Goal: Task Accomplishment & Management: Manage account settings

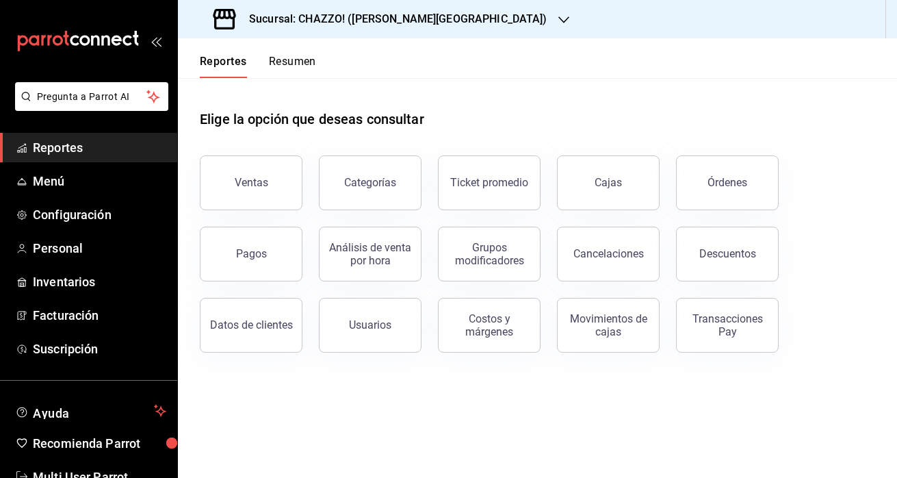
click at [292, 63] on button "Resumen" at bounding box center [292, 66] width 47 height 23
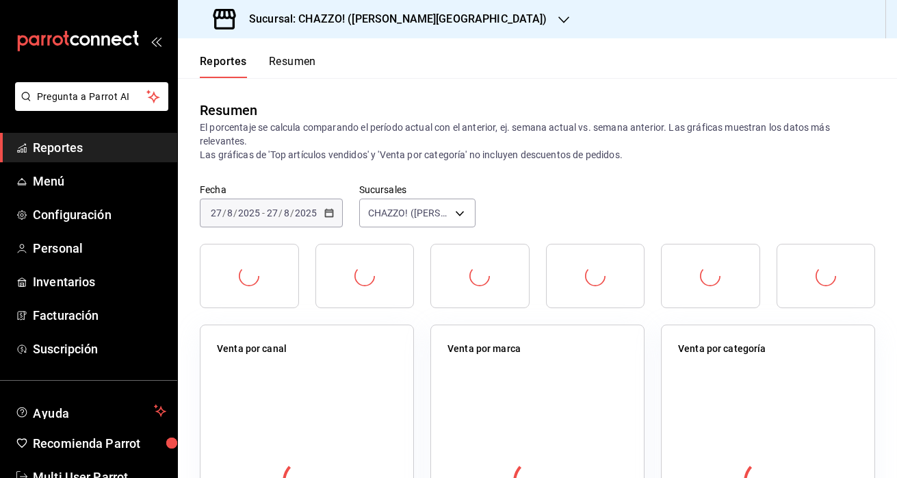
click at [292, 63] on button "Resumen" at bounding box center [292, 66] width 47 height 23
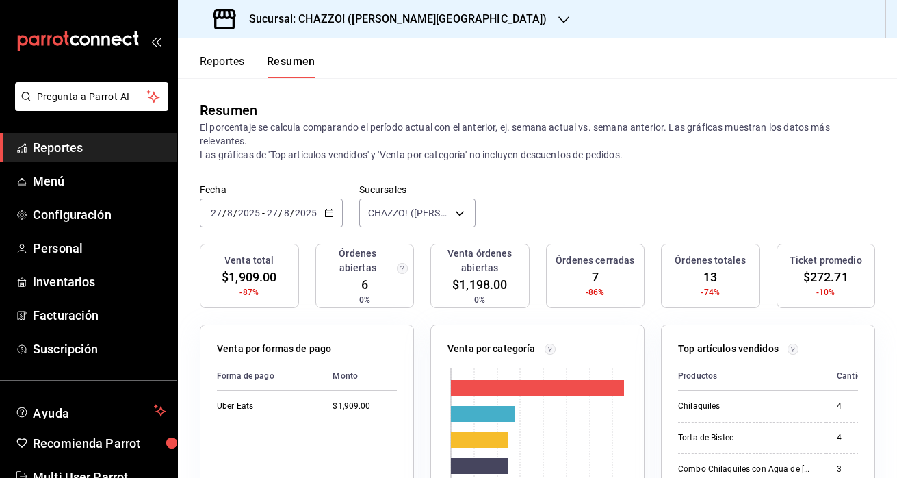
click at [386, 19] on h3 "Sucursal: CHAZZO! ([PERSON_NAME][GEOGRAPHIC_DATA])" at bounding box center [392, 19] width 309 height 16
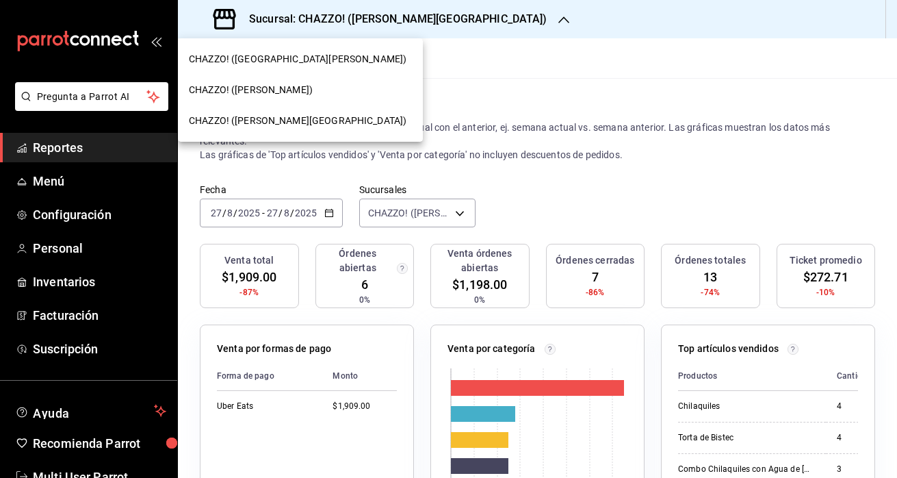
click at [295, 96] on span "CHAZZO! ([PERSON_NAME])" at bounding box center [251, 90] width 124 height 14
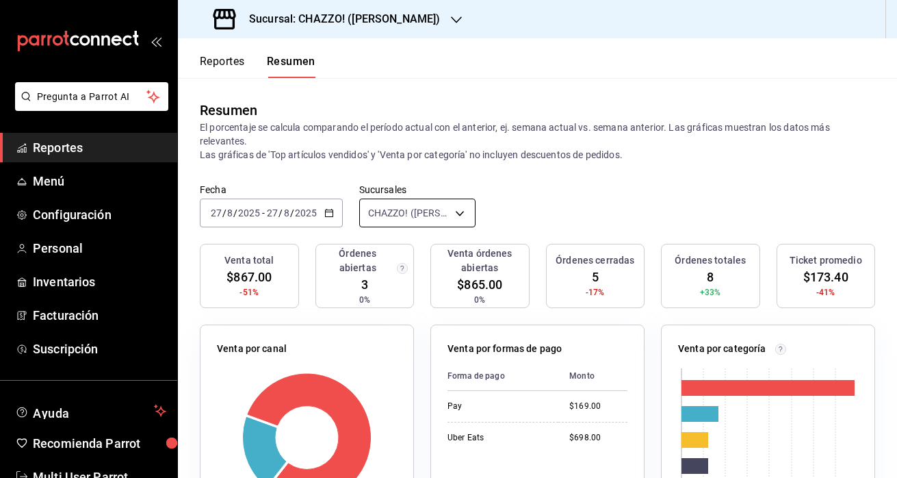
click at [415, 214] on body "Pregunta a Parrot AI Reportes Menú Configuración Personal Inventarios Facturaci…" at bounding box center [448, 239] width 897 height 478
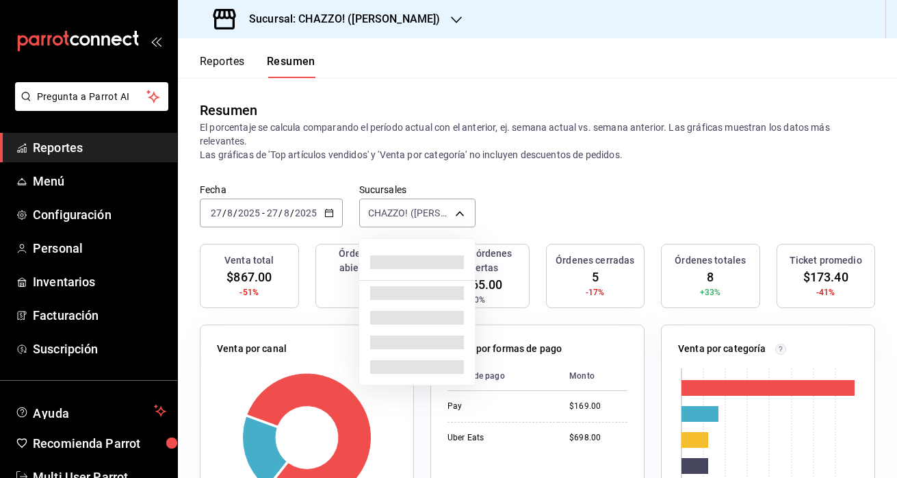
click at [526, 185] on div at bounding box center [448, 239] width 897 height 478
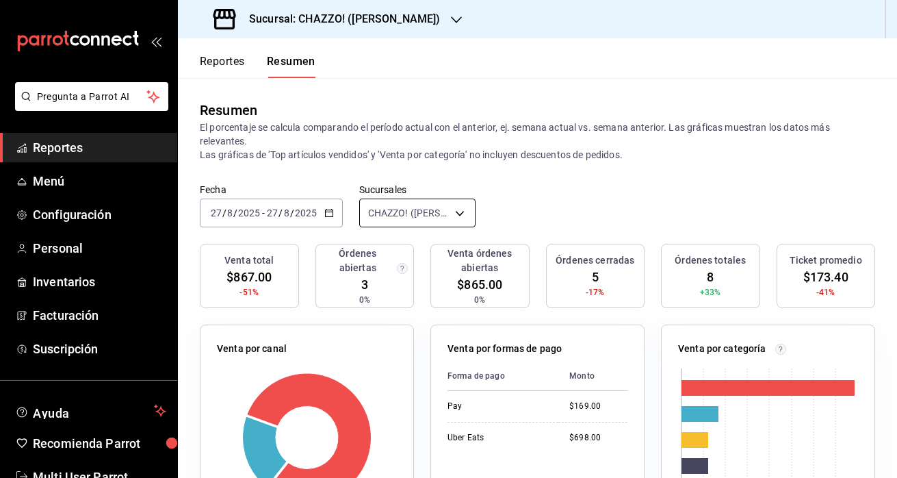
click at [450, 212] on body "Pregunta a Parrot AI Reportes Menú Configuración Personal Inventarios Facturaci…" at bounding box center [448, 239] width 897 height 478
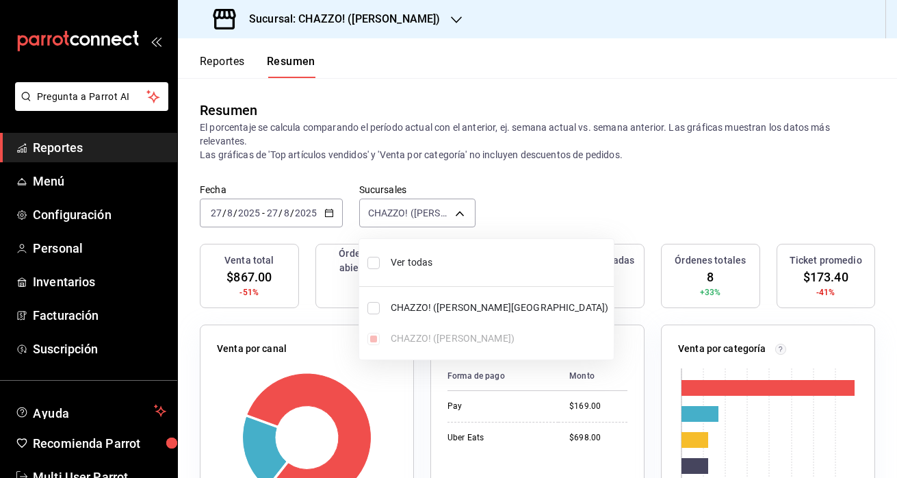
click at [376, 259] on input "checkbox" at bounding box center [373, 263] width 12 height 12
checkbox input "true"
type input "[object Object],[object Object]"
checkbox input "true"
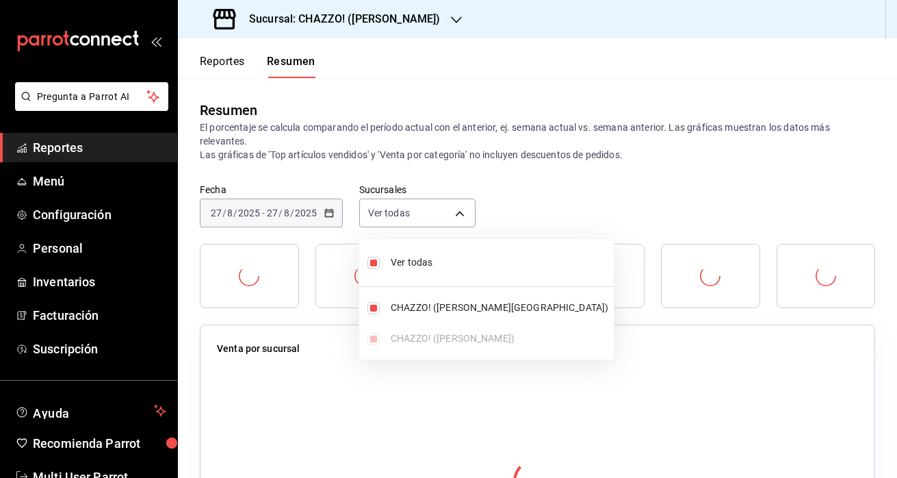
click at [593, 155] on div at bounding box center [448, 239] width 897 height 478
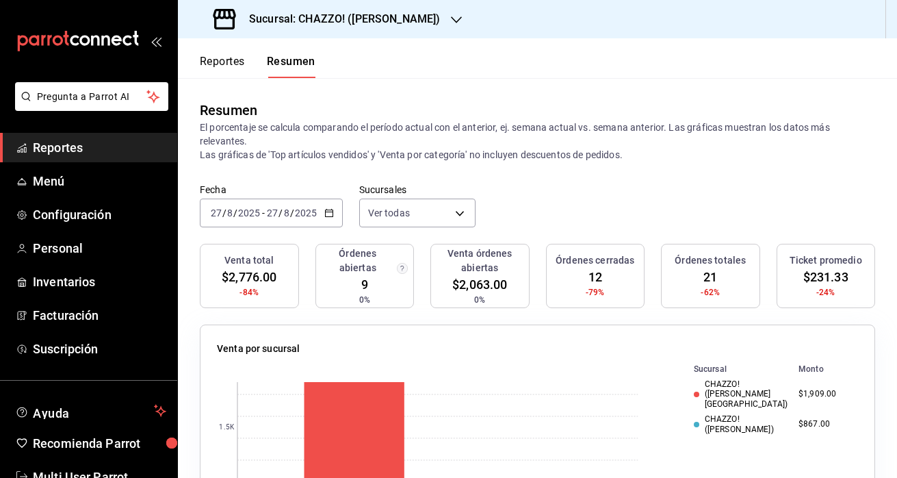
click at [432, 18] on h3 "Sucursal: CHAZZO! ([PERSON_NAME])" at bounding box center [339, 19] width 202 height 16
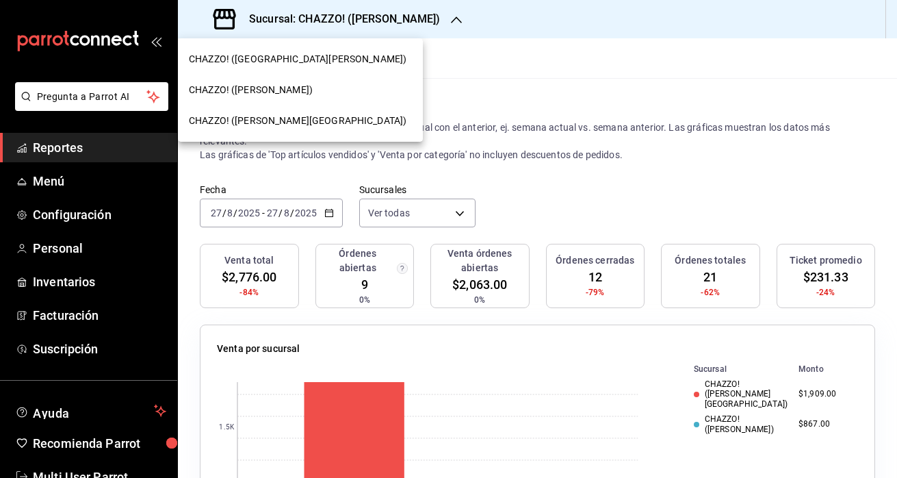
click at [296, 118] on span "CHAZZO! ([PERSON_NAME][GEOGRAPHIC_DATA])" at bounding box center [298, 121] width 218 height 14
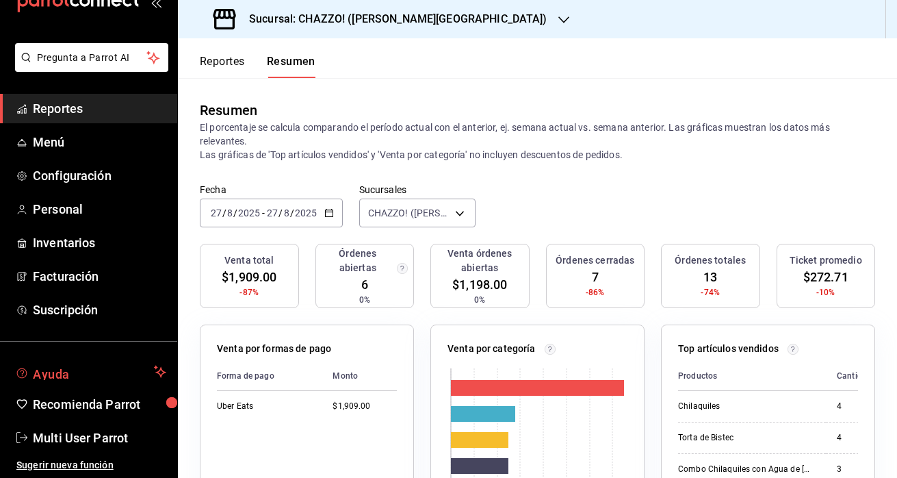
scroll to position [39, 0]
click at [99, 437] on span "Multi User Parrot" at bounding box center [99, 437] width 133 height 18
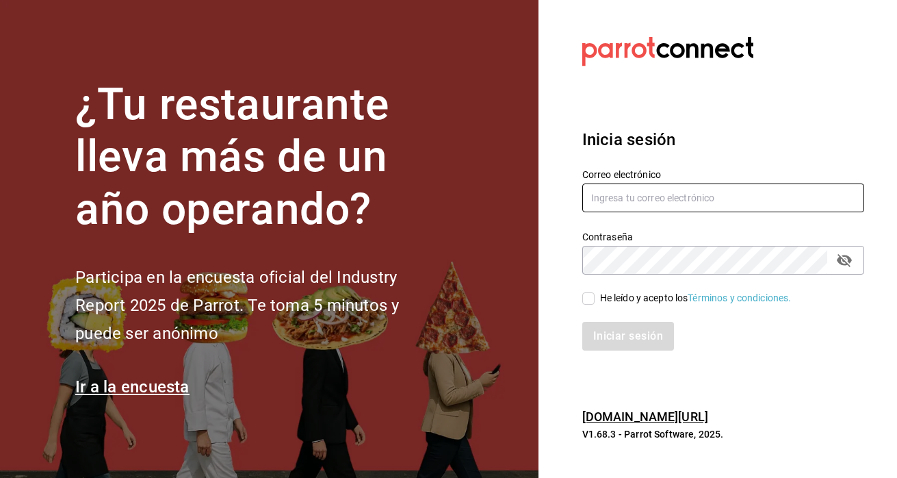
type input "[EMAIL_ADDRESS][PERSON_NAME][DOMAIN_NAME]"
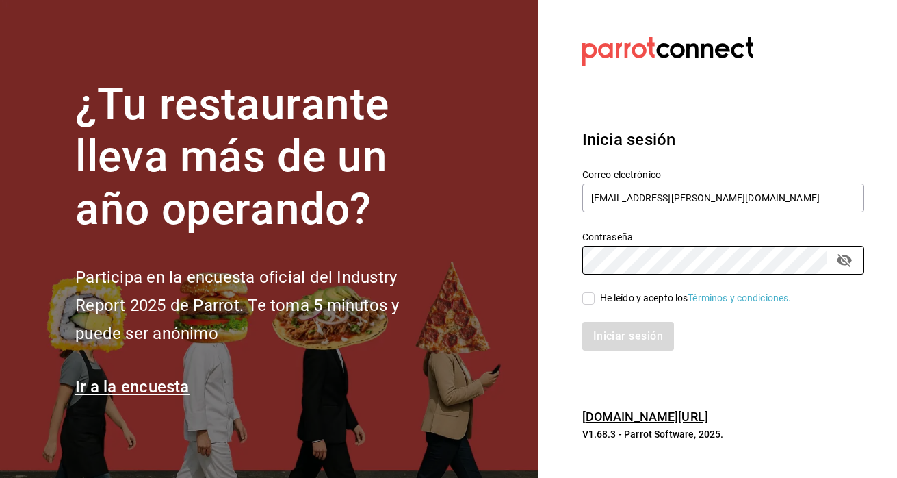
click at [589, 298] on input "He leído y acepto los Términos y condiciones." at bounding box center [588, 298] width 12 height 12
checkbox input "true"
click at [614, 337] on button "Iniciar sesión" at bounding box center [628, 336] width 93 height 29
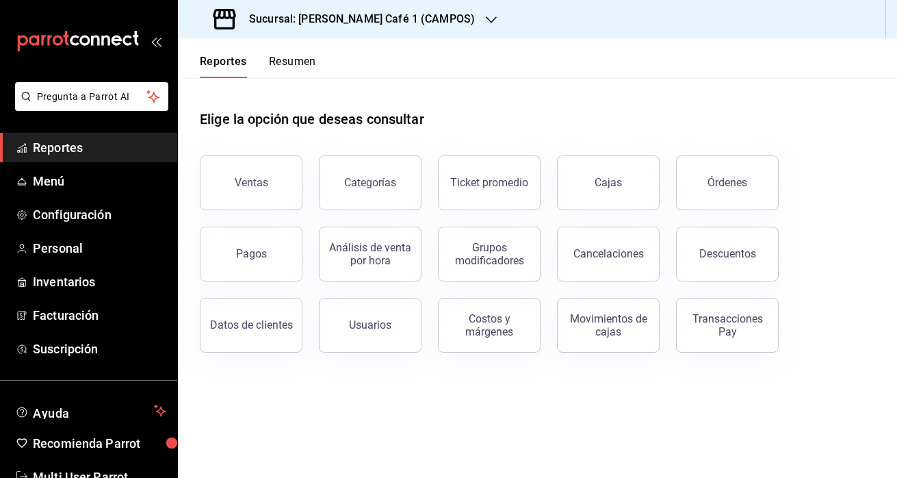
click at [288, 62] on button "Resumen" at bounding box center [292, 66] width 47 height 23
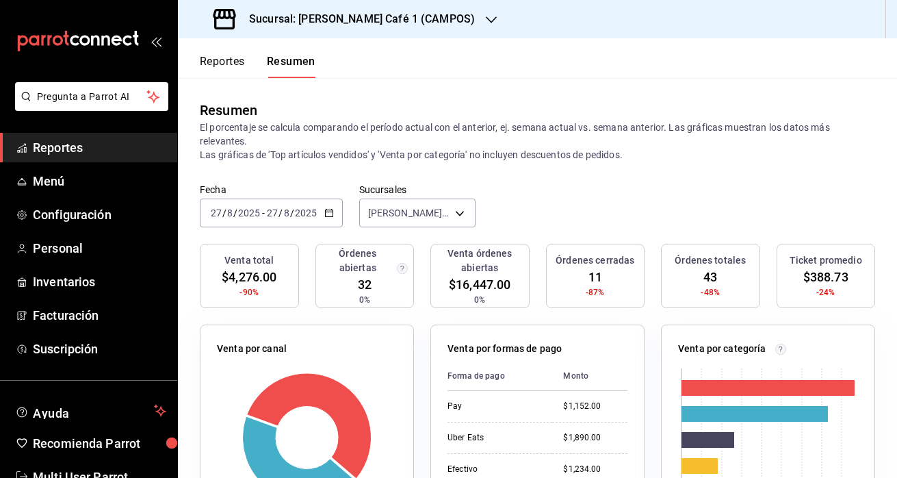
click at [390, 18] on h3 "Sucursal: Rocco Café 1 (CAMPOS)" at bounding box center [356, 19] width 237 height 16
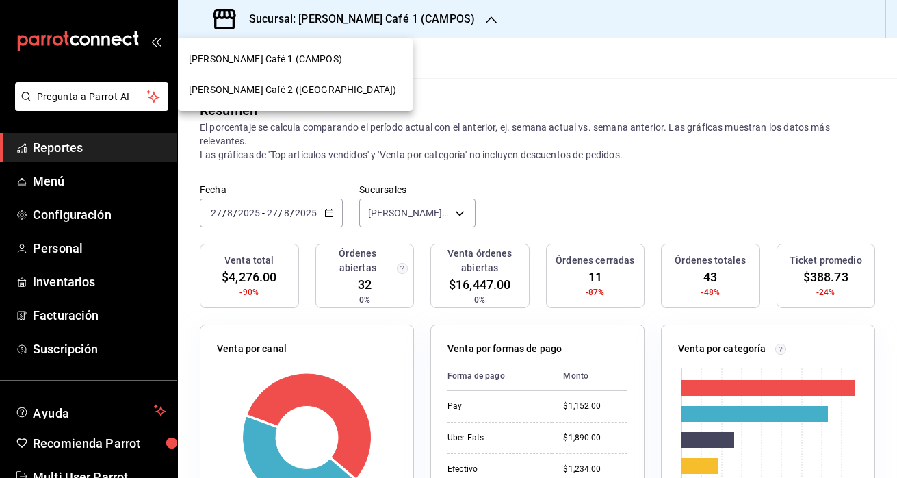
click at [307, 88] on span "Rocco Café 2 (CANTABRIA)" at bounding box center [292, 90] width 207 height 14
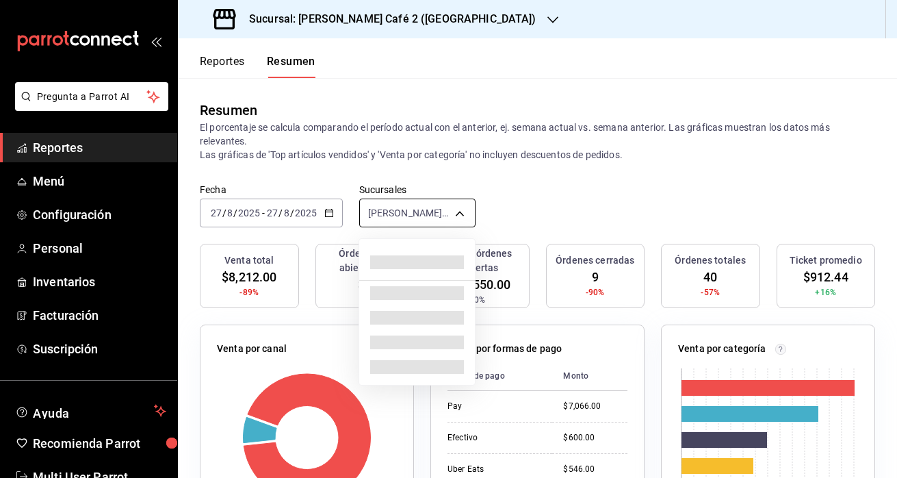
click at [428, 214] on body "Pregunta a Parrot AI Reportes Menú Configuración Personal Inventarios Facturaci…" at bounding box center [448, 239] width 897 height 478
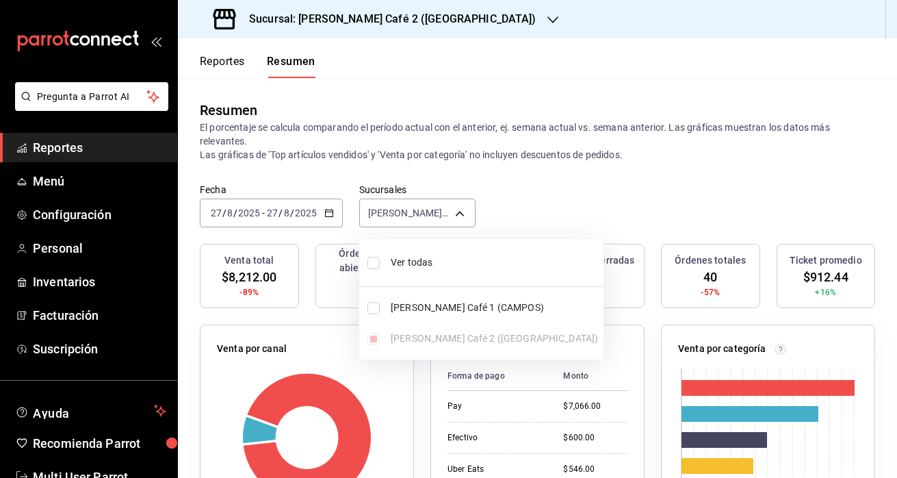
click at [376, 265] on input "checkbox" at bounding box center [373, 263] width 12 height 12
checkbox input "true"
type input "[object Object],[object Object]"
checkbox input "true"
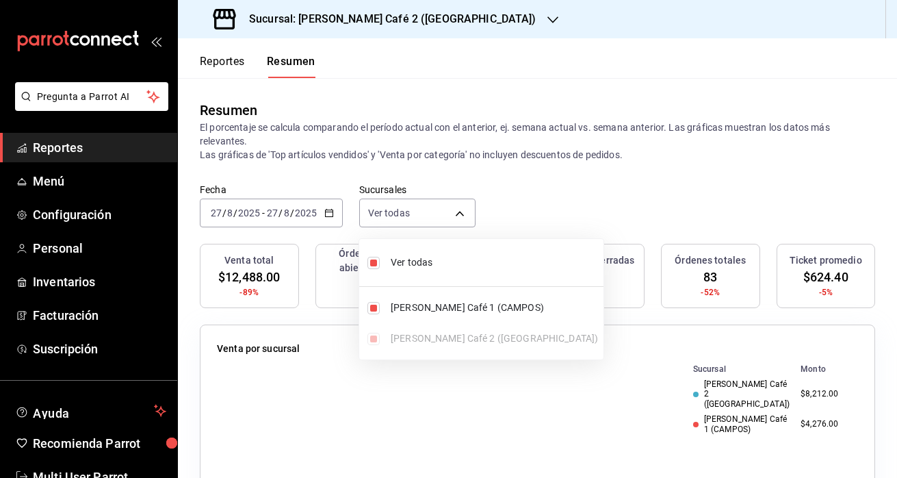
click at [570, 207] on div at bounding box center [448, 239] width 897 height 478
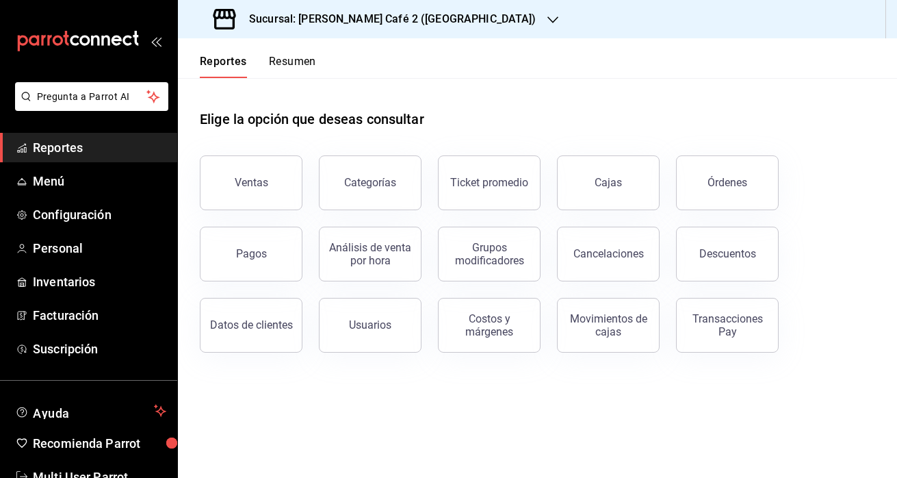
click at [302, 65] on button "Resumen" at bounding box center [292, 66] width 47 height 23
